Goal: Task Accomplishment & Management: Use online tool/utility

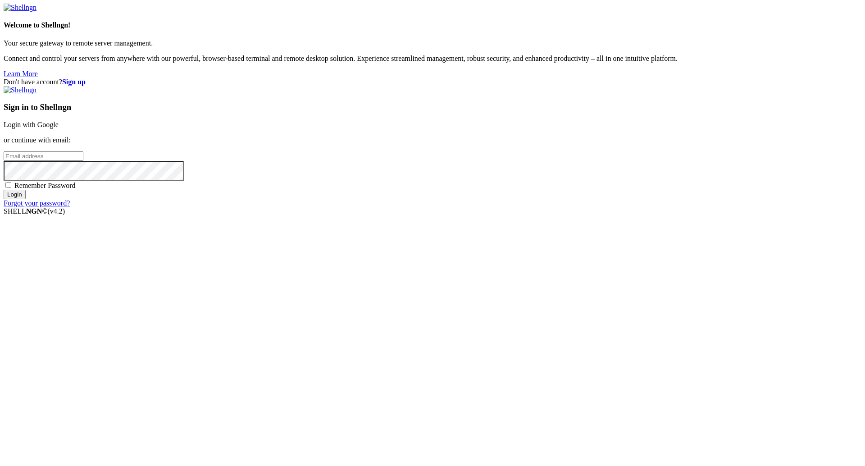
type input "[PERSON_NAME][EMAIL_ADDRESS][DOMAIN_NAME]"
click at [26, 199] on input "Login" at bounding box center [15, 194] width 22 height 9
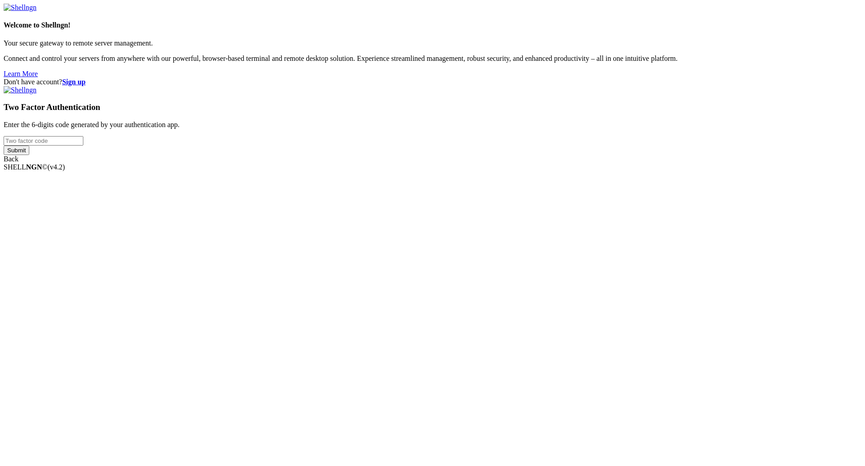
click at [83, 145] on input "number" at bounding box center [44, 140] width 80 height 9
drag, startPoint x: 564, startPoint y: 281, endPoint x: 564, endPoint y: 275, distance: 5.4
click at [29, 155] on input "Submit" at bounding box center [17, 149] width 26 height 9
click at [83, 145] on input "number" at bounding box center [44, 140] width 80 height 9
type input "858829"
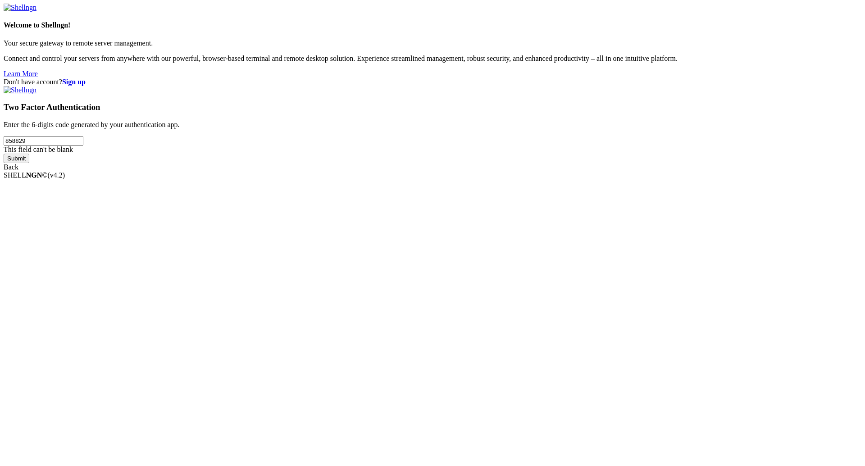
click at [29, 163] on input "Submit" at bounding box center [17, 158] width 26 height 9
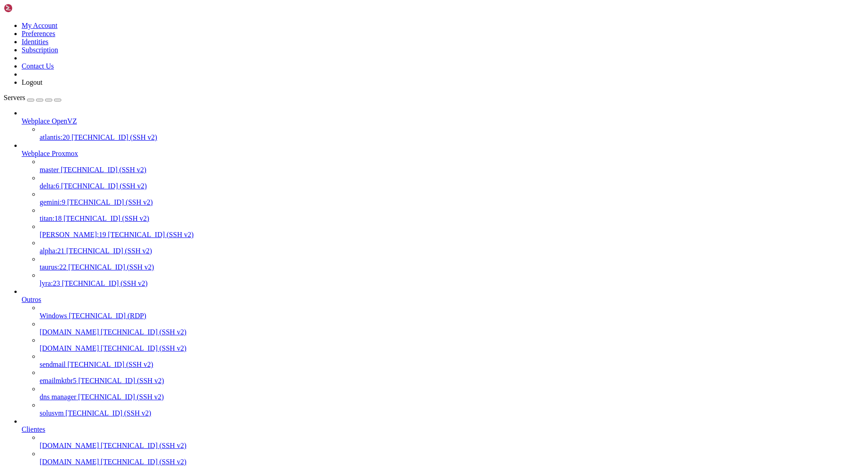
click at [70, 231] on link "[PERSON_NAME]:19 [TECHNICAL_ID] (SSH v2)" at bounding box center [450, 235] width 821 height 8
drag, startPoint x: 259, startPoint y: 1595, endPoint x: 164, endPoint y: 1595, distance: 95.0
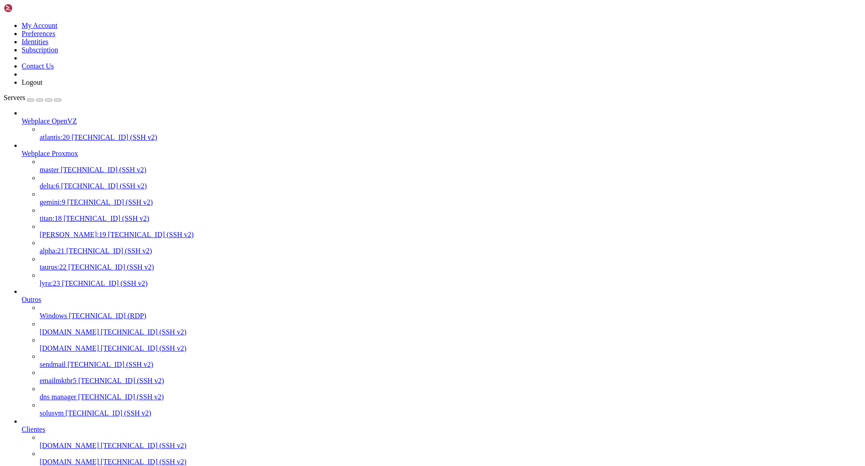
copy x-row "[EMAIL_ADDRESS][DOMAIN_NAME]"
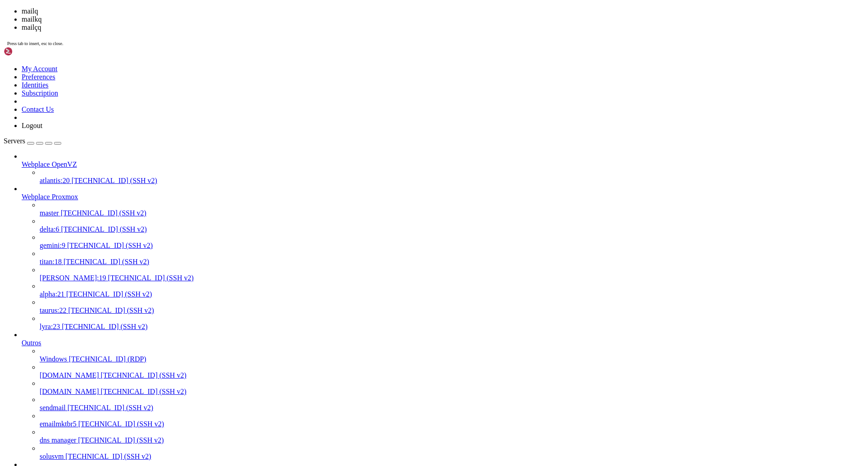
scroll to position [15506, 0]
